Goal: Submit feedback/report problem

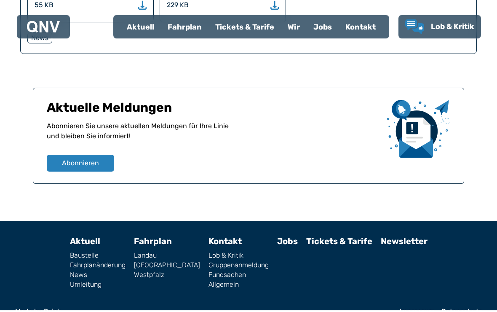
scroll to position [1041, 0]
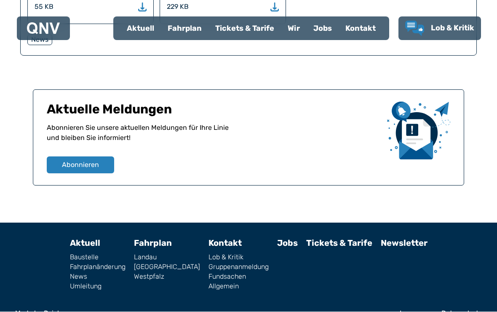
click at [213, 273] on link "Fundsachen" at bounding box center [239, 276] width 60 height 7
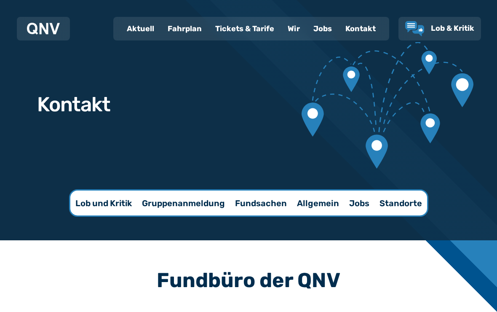
click at [297, 32] on div "Wir" at bounding box center [294, 29] width 26 height 22
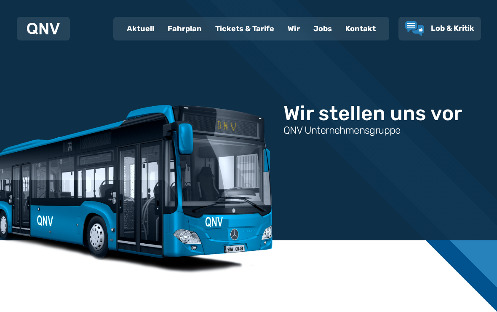
click at [147, 21] on div "Aktuell" at bounding box center [140, 29] width 41 height 22
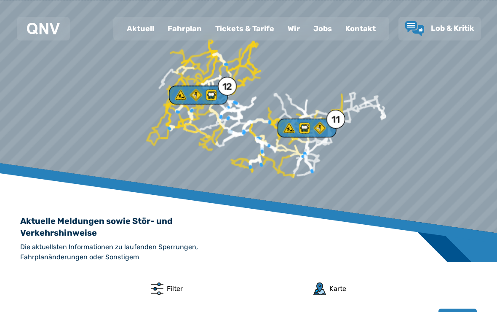
click at [433, 29] on span "Lob & Kritik" at bounding box center [452, 28] width 43 height 9
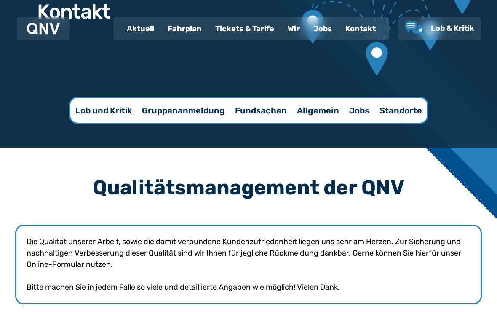
scroll to position [94, 0]
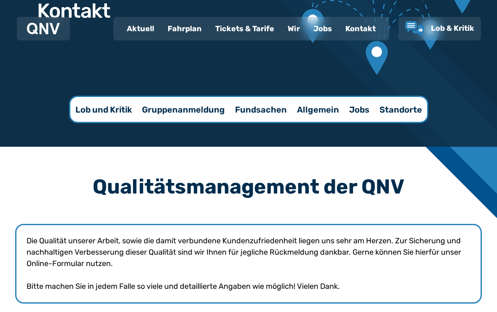
click at [102, 112] on p "Lob und Kritik" at bounding box center [103, 110] width 56 height 12
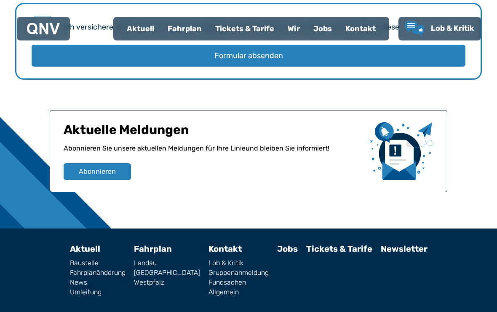
scroll to position [1156, 0]
